Goal: Find specific page/section: Find specific page/section

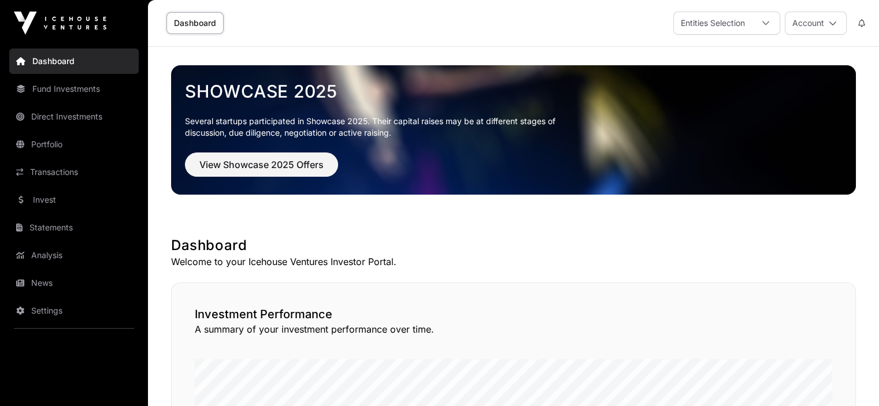
click at [32, 284] on link "News" at bounding box center [73, 282] width 129 height 25
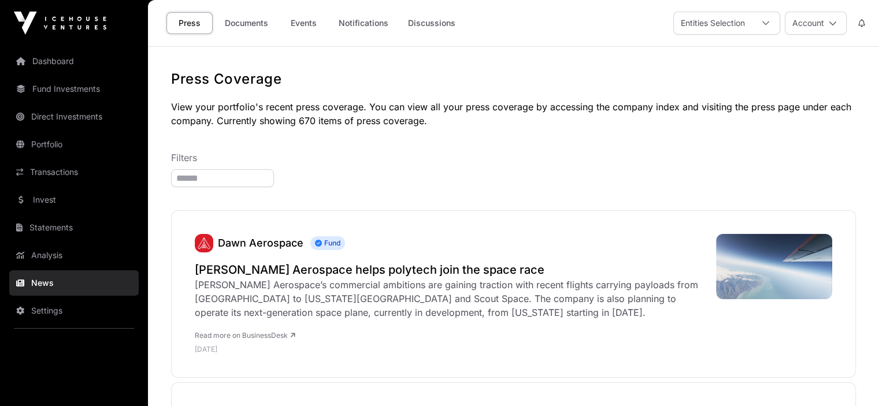
click at [238, 25] on link "Documents" at bounding box center [246, 23] width 58 height 22
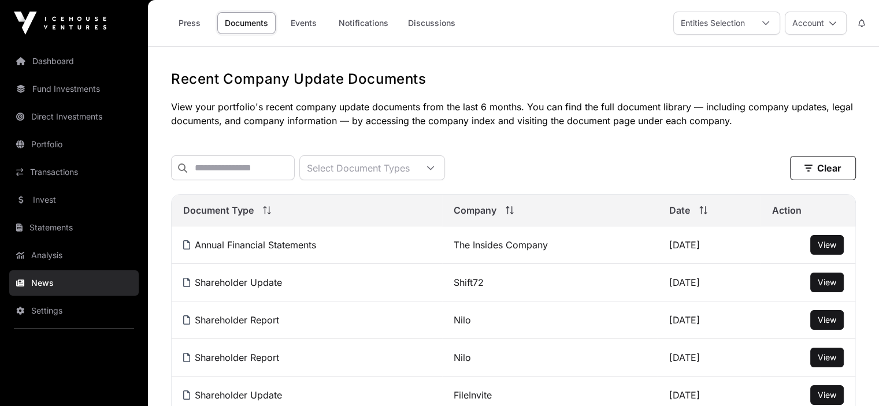
click at [501, 251] on link "The Insides Company" at bounding box center [501, 245] width 94 height 12
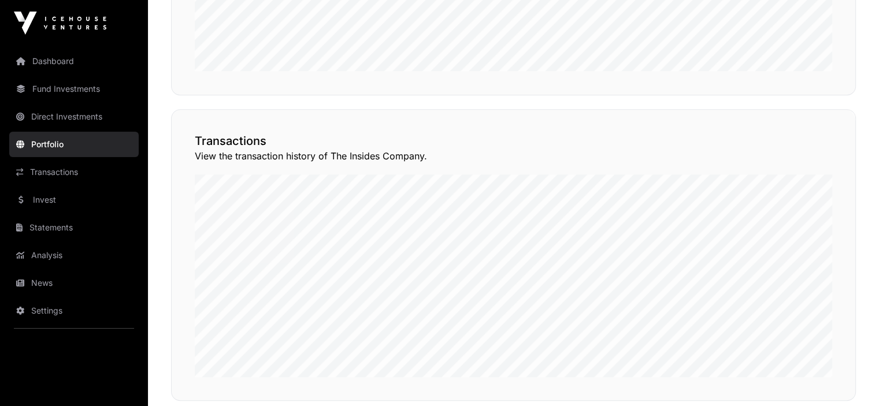
scroll to position [643, 0]
